Goal: Task Accomplishment & Management: Complete application form

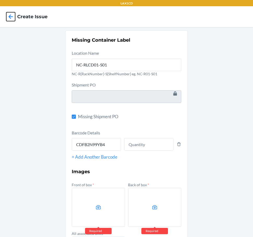
click at [12, 20] on icon at bounding box center [10, 16] width 9 height 9
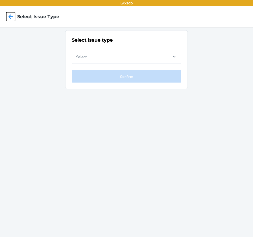
click at [13, 19] on icon at bounding box center [10, 16] width 9 height 9
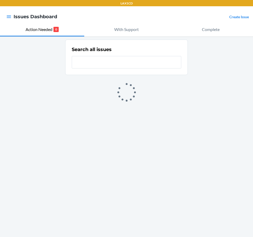
click at [240, 14] on div "Create Issue" at bounding box center [239, 16] width 20 height 7
click at [239, 17] on link "Create Issue" at bounding box center [239, 17] width 20 height 4
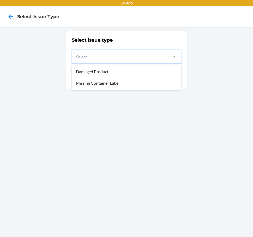
click at [122, 55] on div "Select..." at bounding box center [119, 57] width 95 height 14
click at [77, 55] on input "option Damaged Product focused, 1 of 2. 2 results available. Use Up and Down to…" at bounding box center [76, 57] width 1 height 6
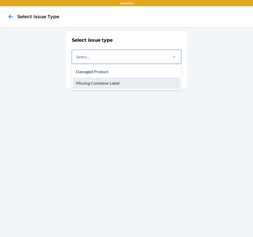
click at [111, 80] on div "Missing Container Label" at bounding box center [126, 82] width 107 height 11
click at [77, 60] on input "option Missing Container Label focused, 2 of 2. 2 results available. Use Up and…" at bounding box center [76, 57] width 1 height 6
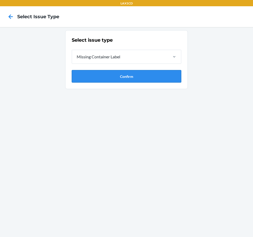
click at [112, 76] on button "Confirm" at bounding box center [127, 76] width 110 height 13
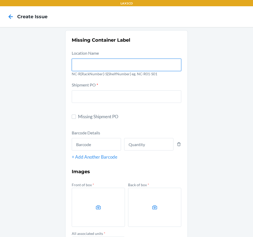
click at [113, 66] on input "text" at bounding box center [127, 65] width 110 height 13
type input "NC-RLCD01-S01"
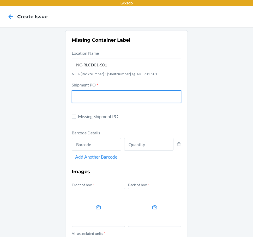
click at [109, 96] on input "text" at bounding box center [127, 96] width 110 height 13
type input "9867703"
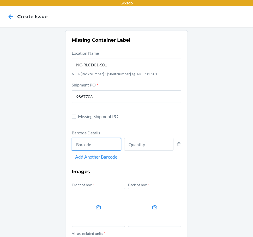
click at [81, 144] on input "text" at bounding box center [96, 144] width 49 height 13
type input "DVDSJEWPLFM"
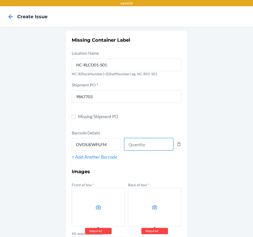
click at [128, 142] on input "number" at bounding box center [148, 144] width 49 height 13
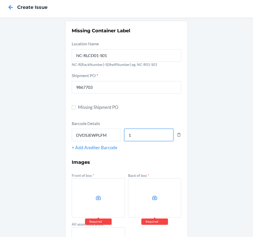
scroll to position [26, 0]
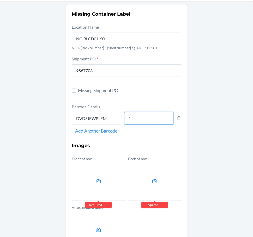
type input "1"
click at [103, 177] on label at bounding box center [98, 181] width 53 height 39
click at [0, 0] on input "file" at bounding box center [0, 0] width 0 height 0
click at [155, 190] on label at bounding box center [154, 181] width 53 height 39
click at [0, 0] on input "file" at bounding box center [0, 0] width 0 height 0
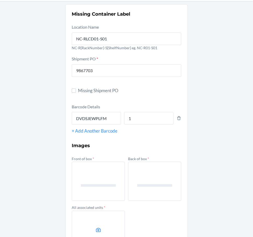
click at [101, 223] on label at bounding box center [98, 230] width 53 height 39
click at [0, 0] on input "file" at bounding box center [0, 0] width 0 height 0
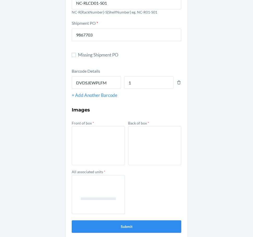
scroll to position [67, 0]
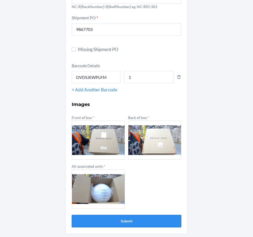
click at [139, 221] on button "Submit" at bounding box center [127, 221] width 110 height 13
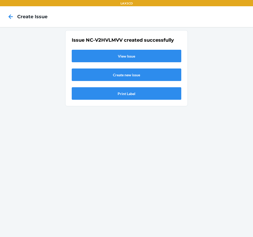
scroll to position [0, 0]
click at [128, 52] on link "View Issue" at bounding box center [127, 56] width 110 height 13
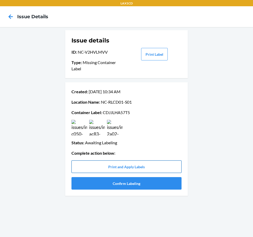
click at [140, 168] on button "Print and Apply Labels" at bounding box center [126, 167] width 110 height 13
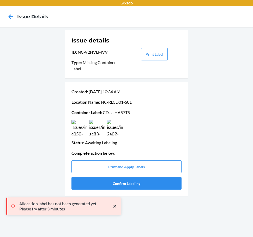
click at [118, 112] on p "Container Label : CDJJLHA57T5" at bounding box center [126, 113] width 110 height 6
copy p "CDJJLHA57T5"
drag, startPoint x: 176, startPoint y: 212, endPoint x: 171, endPoint y: 200, distance: 13.2
click at [176, 212] on div "Issue details ID : NC-V2HVLMVV Type : Missing Container Label Print Label Creat…" at bounding box center [126, 132] width 253 height 210
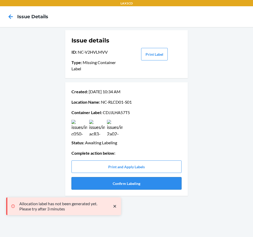
click at [163, 179] on button "Confirm Labeling" at bounding box center [126, 183] width 110 height 13
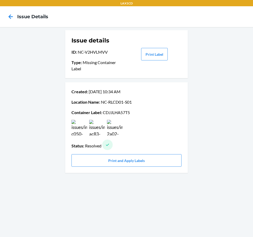
click at [5, 15] on div at bounding box center [10, 16] width 13 height 13
click at [9, 16] on icon at bounding box center [11, 16] width 4 height 4
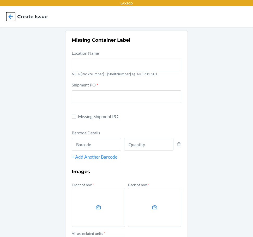
click at [9, 16] on icon at bounding box center [11, 16] width 4 height 4
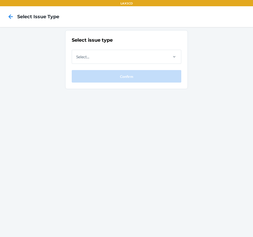
click at [9, 16] on icon at bounding box center [11, 16] width 4 height 4
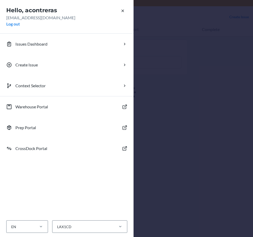
click at [193, 41] on div "Hello, acontreras [EMAIL_ADDRESS][DOMAIN_NAME] Log out Issues Dashboard Create …" at bounding box center [126, 118] width 253 height 237
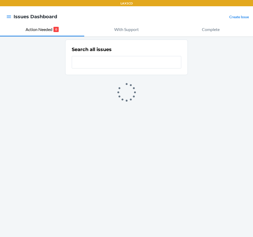
click at [242, 16] on link "Create Issue" at bounding box center [239, 17] width 20 height 4
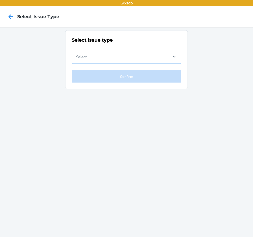
click at [141, 53] on div "Select..." at bounding box center [119, 57] width 95 height 14
click at [77, 54] on input "Select..." at bounding box center [76, 57] width 1 height 6
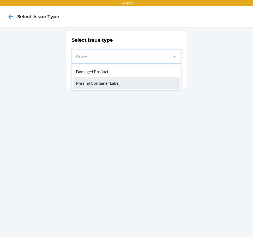
click at [134, 87] on div "Missing Container Label" at bounding box center [126, 82] width 107 height 11
click at [77, 60] on input "option Missing Container Label focused, 2 of 2. 2 results available. Use Up and…" at bounding box center [76, 57] width 1 height 6
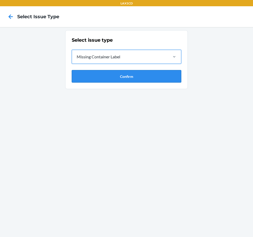
click at [134, 82] on button "Confirm" at bounding box center [127, 76] width 110 height 13
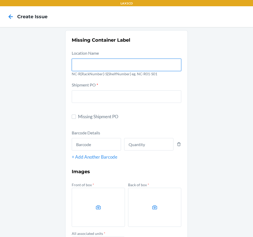
click at [127, 67] on input "text" at bounding box center [127, 65] width 110 height 13
type input "NC-RLCD01-S01"
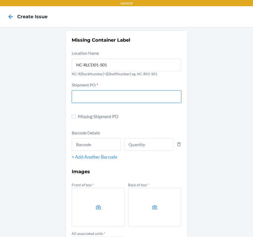
click at [120, 94] on input "text" at bounding box center [127, 96] width 110 height 13
type input "9867703"
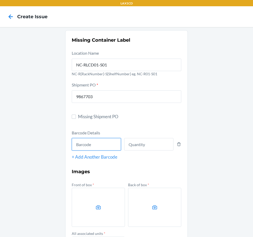
click at [106, 149] on input "text" at bounding box center [96, 144] width 49 height 13
type input "DVDSJEWPLFM"
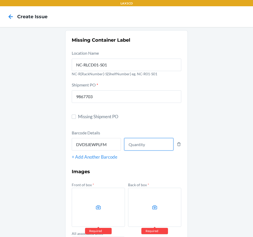
click at [145, 146] on input "number" at bounding box center [148, 144] width 49 height 13
type input "1"
click at [103, 198] on label at bounding box center [98, 207] width 53 height 39
click at [0, 0] on input "file" at bounding box center [0, 0] width 0 height 0
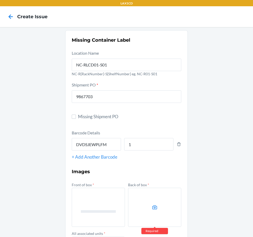
click at [145, 197] on label at bounding box center [154, 207] width 53 height 39
click at [0, 0] on input "file" at bounding box center [0, 0] width 0 height 0
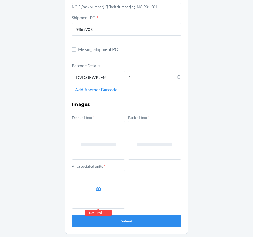
click at [112, 208] on label at bounding box center [98, 189] width 53 height 39
click at [0, 0] on input "file" at bounding box center [0, 0] width 0 height 0
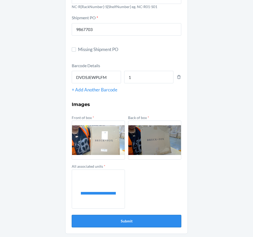
click at [134, 219] on button "Submit" at bounding box center [127, 221] width 110 height 13
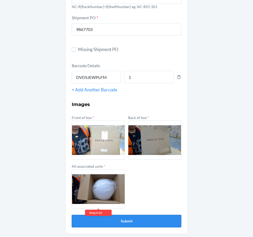
click at [132, 223] on button "Submit" at bounding box center [127, 221] width 110 height 13
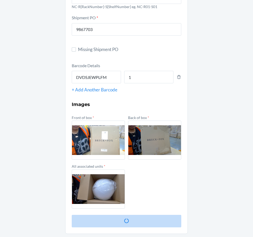
scroll to position [0, 0]
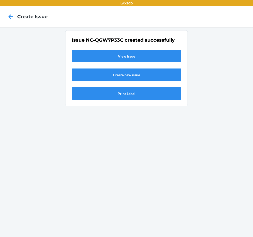
click at [94, 52] on link "View Issue" at bounding box center [127, 56] width 110 height 13
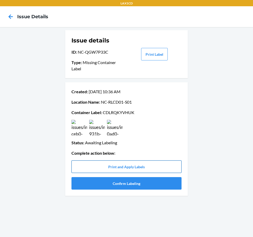
click at [129, 163] on button "Print and Apply Labels" at bounding box center [126, 167] width 110 height 13
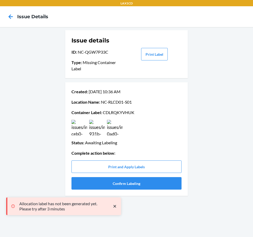
click at [124, 114] on p "Container Label : CDLRQKYVHUK" at bounding box center [126, 113] width 110 height 6
copy p "CDLRQKYVHUK"
click at [41, 149] on div "Issue details ID : NC-QGW7P33C Type : Missing Container Label Print Label Creat…" at bounding box center [126, 132] width 253 height 210
click at [88, 188] on button "Confirm Labeling" at bounding box center [126, 183] width 110 height 13
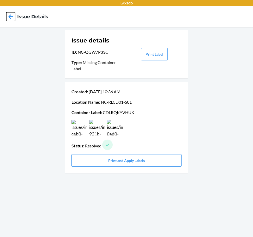
click at [10, 18] on icon at bounding box center [11, 16] width 4 height 4
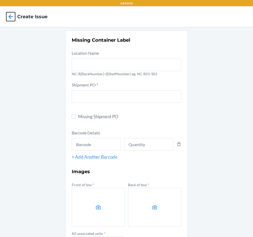
click at [10, 18] on icon at bounding box center [11, 16] width 4 height 4
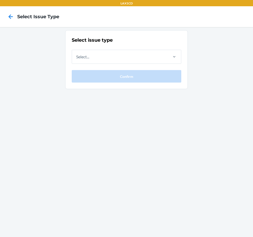
click at [6, 15] on div at bounding box center [10, 16] width 13 height 13
click at [9, 15] on icon at bounding box center [10, 16] width 9 height 9
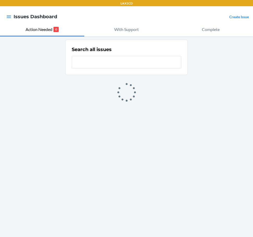
click at [238, 18] on link "Create Issue" at bounding box center [239, 17] width 20 height 4
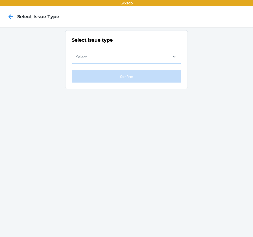
click at [148, 59] on div "Select..." at bounding box center [119, 57] width 95 height 14
click at [77, 59] on input "Select..." at bounding box center [76, 57] width 1 height 6
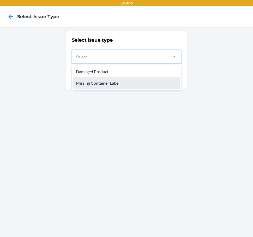
click at [143, 83] on div "Missing Container Label" at bounding box center [126, 82] width 107 height 11
click at [77, 60] on input "option Missing Container Label focused, 2 of 2. 2 results available. Use Up and…" at bounding box center [76, 57] width 1 height 6
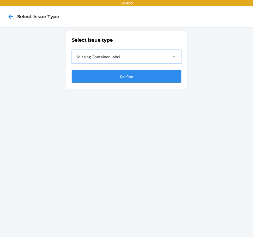
click at [142, 81] on button "Confirm" at bounding box center [127, 76] width 110 height 13
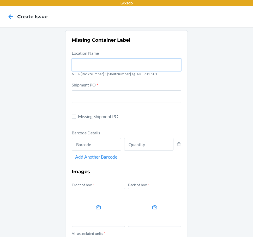
click at [118, 68] on input "text" at bounding box center [127, 65] width 110 height 13
type input "NC-RLCD01-S01"
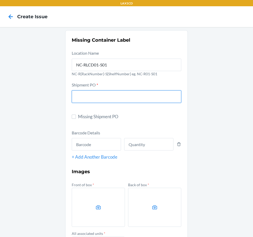
click at [91, 96] on input "text" at bounding box center [127, 96] width 110 height 13
type input "9867703"
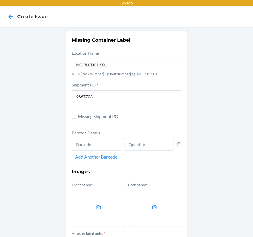
click at [109, 153] on div "Barcode Details + Add Another Barcode" at bounding box center [127, 145] width 110 height 31
click at [108, 148] on input "text" at bounding box center [96, 144] width 49 height 13
type input "DG4BVW7R4BB"
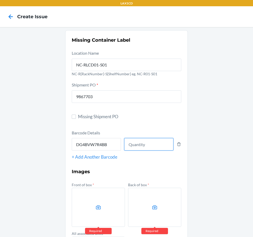
click at [141, 149] on input "number" at bounding box center [148, 144] width 49 height 13
type input "1"
click at [93, 194] on label at bounding box center [98, 207] width 53 height 39
click at [0, 0] on input "file" at bounding box center [0, 0] width 0 height 0
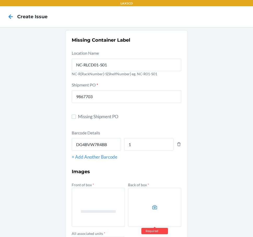
click at [157, 200] on label at bounding box center [154, 207] width 53 height 39
click at [0, 0] on input "file" at bounding box center [0, 0] width 0 height 0
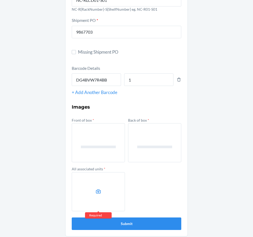
scroll to position [67, 0]
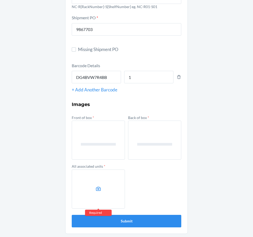
click at [99, 183] on label at bounding box center [98, 189] width 53 height 39
click at [0, 0] on input "file" at bounding box center [0, 0] width 0 height 0
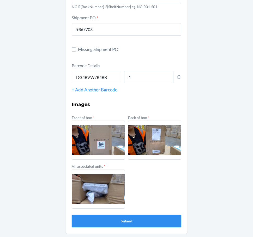
click at [120, 220] on button "Submit" at bounding box center [127, 221] width 110 height 13
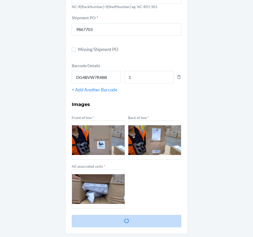
scroll to position [0, 0]
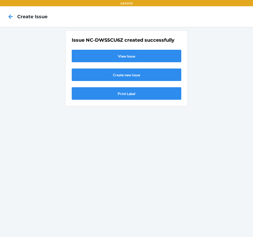
click at [100, 54] on link "View Issue" at bounding box center [127, 56] width 110 height 13
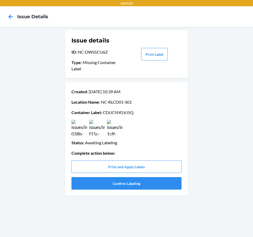
click at [117, 173] on div "Created : [DATE] 10:39 AM Location Name : NC-RLCD01-S01 Container Label : CDUCN…" at bounding box center [126, 139] width 110 height 105
click at [117, 166] on button "Print and Apply Labels" at bounding box center [126, 167] width 110 height 13
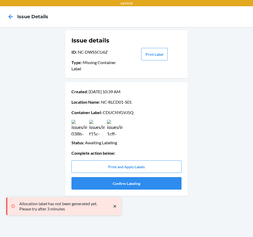
click at [117, 112] on p "Container Label : CDUCNYGVJ5Q" at bounding box center [126, 113] width 110 height 6
copy p "CDUCNYGVJ5Q"
click at [107, 181] on button "Confirm Labeling" at bounding box center [126, 183] width 110 height 13
